Goal: Task Accomplishment & Management: Use online tool/utility

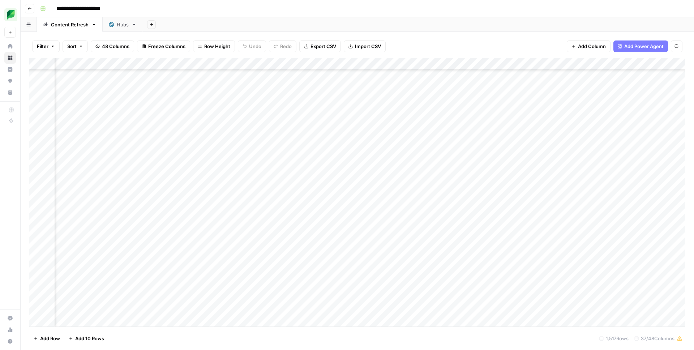
scroll to position [0, 341]
click at [350, 63] on div "Add Column" at bounding box center [357, 192] width 656 height 269
click at [331, 116] on span "Sort Ascending" at bounding box center [335, 114] width 63 height 7
click at [327, 187] on div "Add Column" at bounding box center [357, 193] width 656 height 268
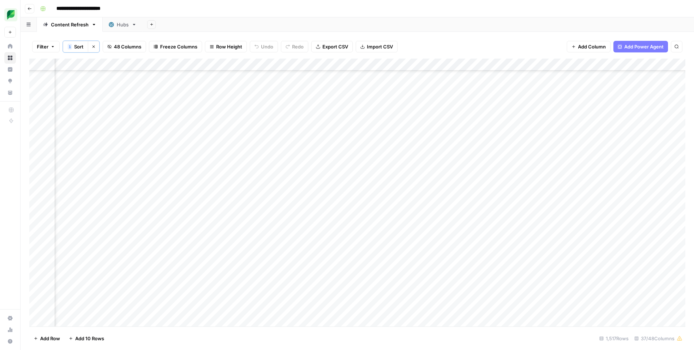
scroll to position [14762, 783]
click at [267, 185] on div "Add Column" at bounding box center [357, 193] width 656 height 268
click at [275, 185] on div "Add Column" at bounding box center [357, 193] width 656 height 268
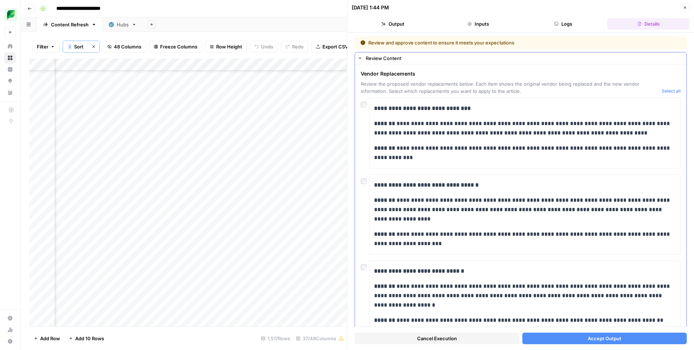
click at [674, 91] on button "Select all" at bounding box center [671, 90] width 19 height 7
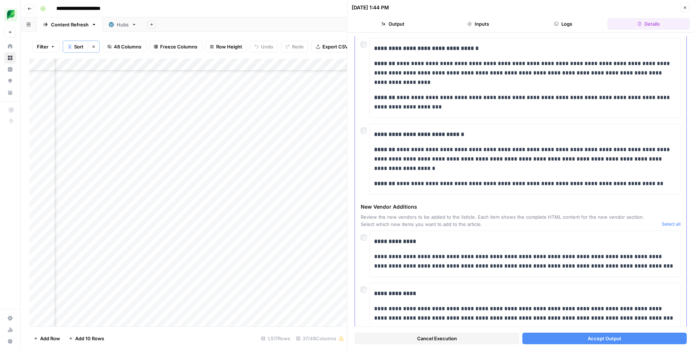
scroll to position [138, 0]
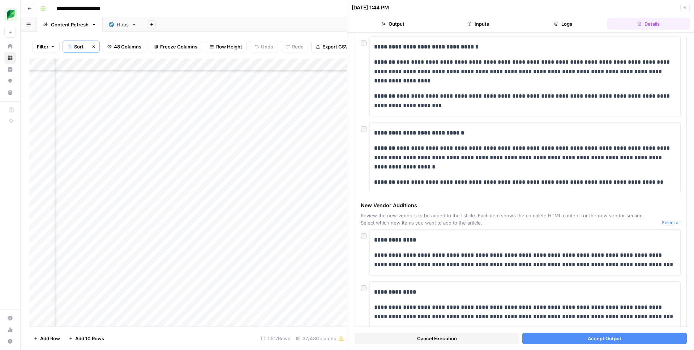
click at [584, 340] on button "Accept Output" at bounding box center [604, 339] width 165 height 12
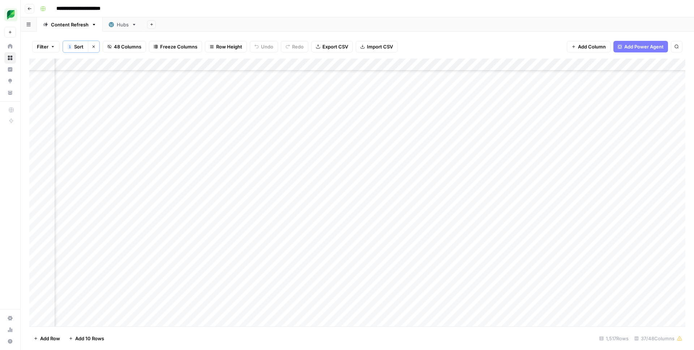
scroll to position [14762, 1031]
